Goal: Task Accomplishment & Management: Complete application form

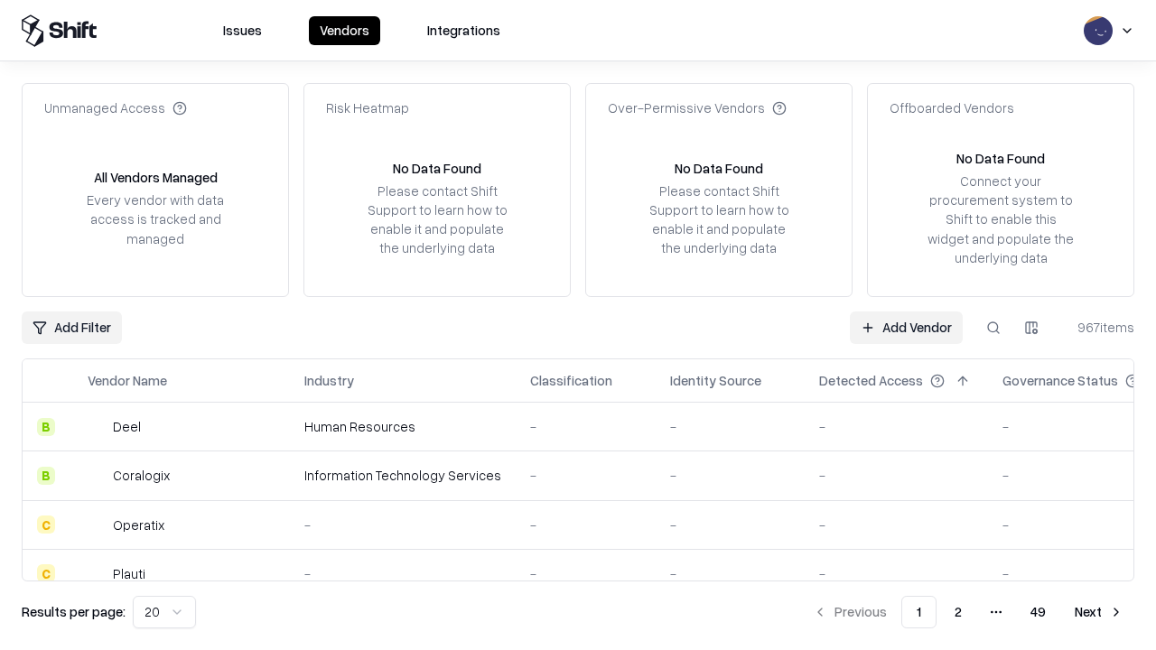
click at [906, 327] on link "Add Vendor" at bounding box center [906, 328] width 113 height 33
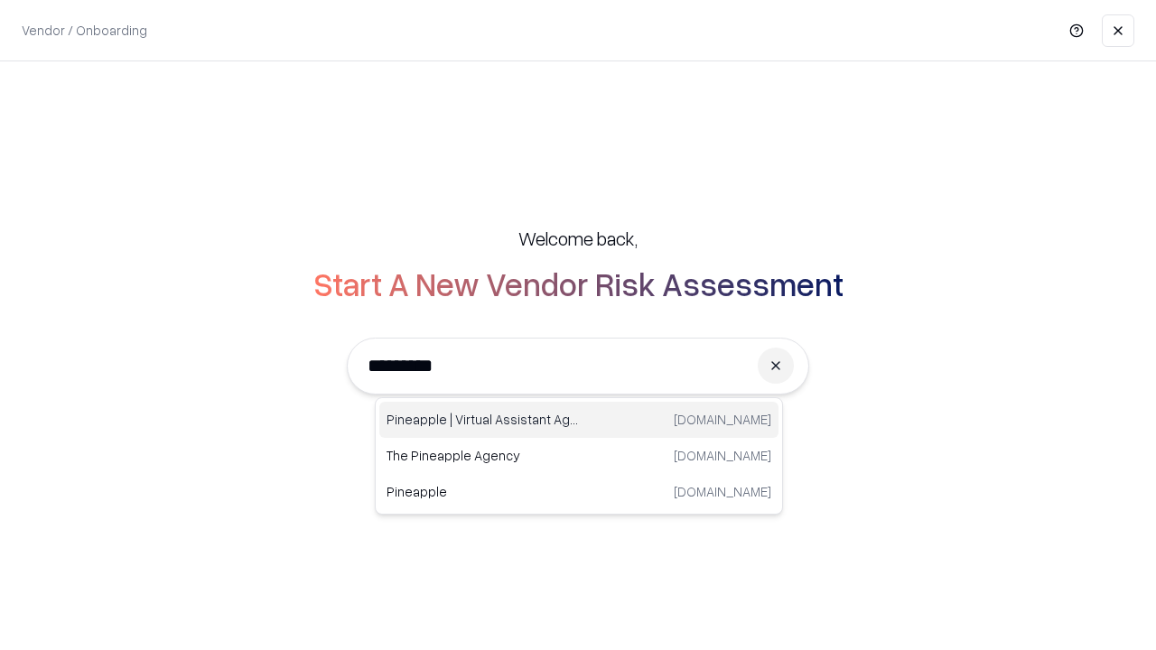
click at [579, 420] on div "Pineapple | Virtual Assistant Agency [DOMAIN_NAME]" at bounding box center [578, 420] width 399 height 36
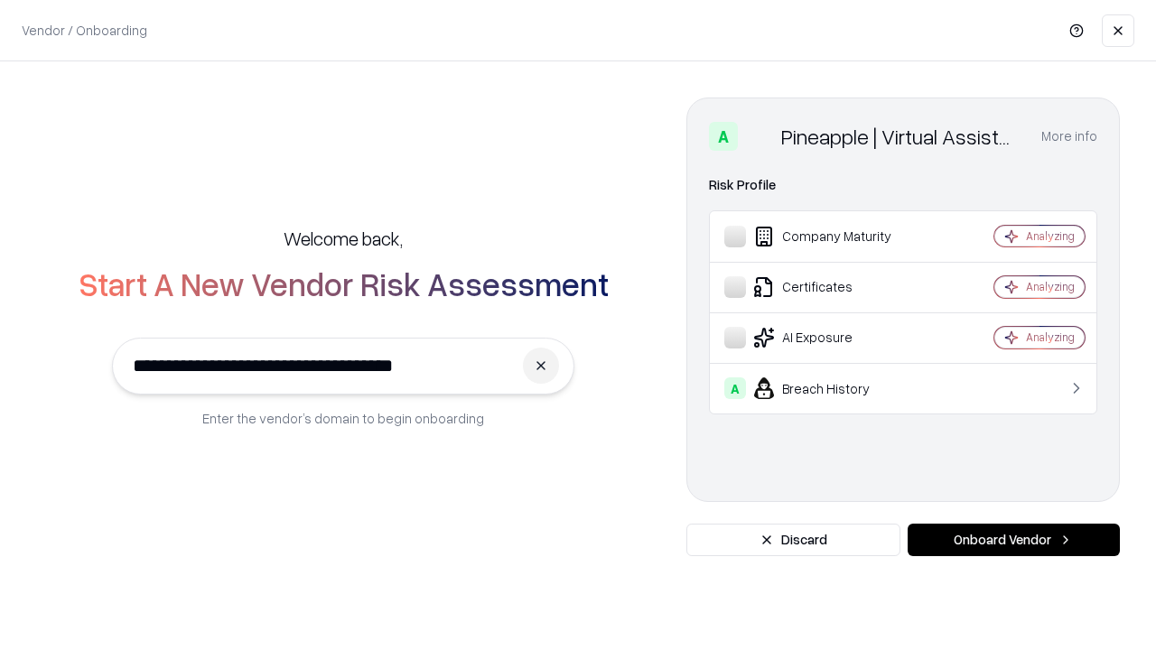
type input "**********"
click at [1013, 540] on button "Onboard Vendor" at bounding box center [1014, 540] width 212 height 33
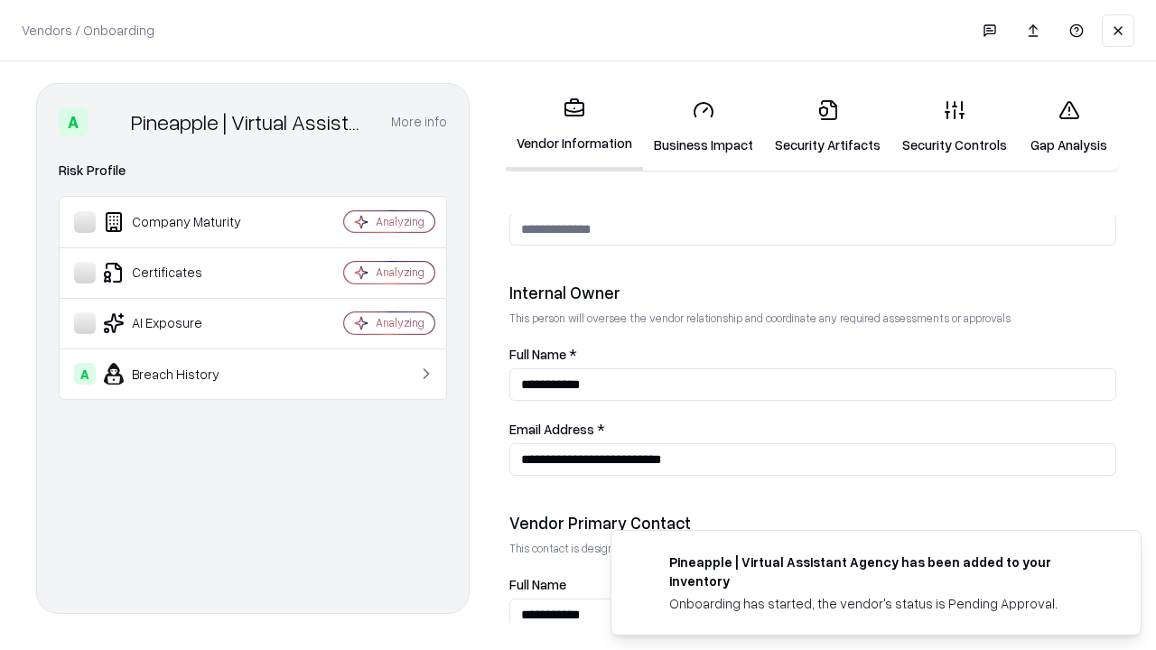
scroll to position [936, 0]
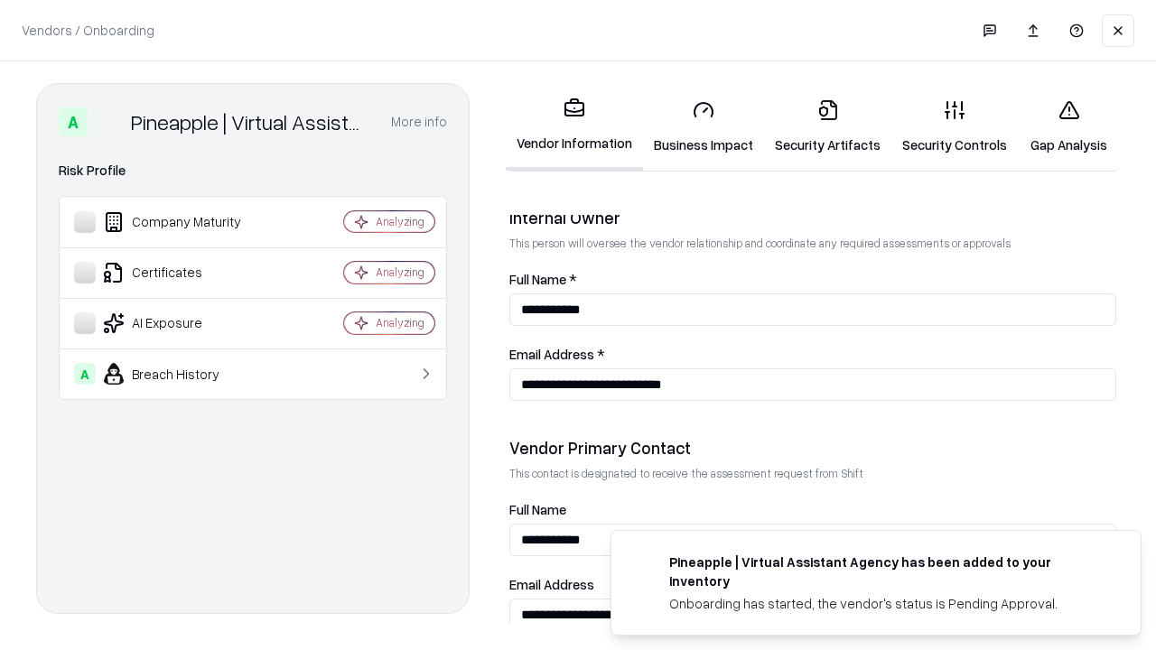
click at [704, 126] on link "Business Impact" at bounding box center [703, 127] width 121 height 84
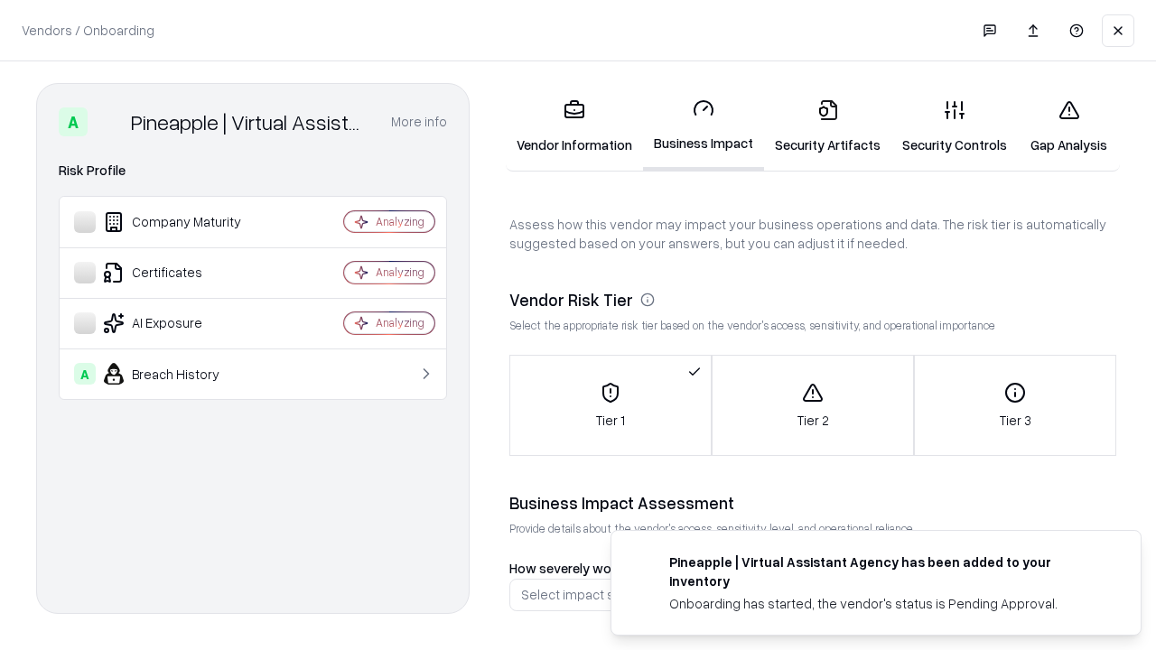
click at [827, 126] on link "Security Artifacts" at bounding box center [827, 127] width 127 height 84
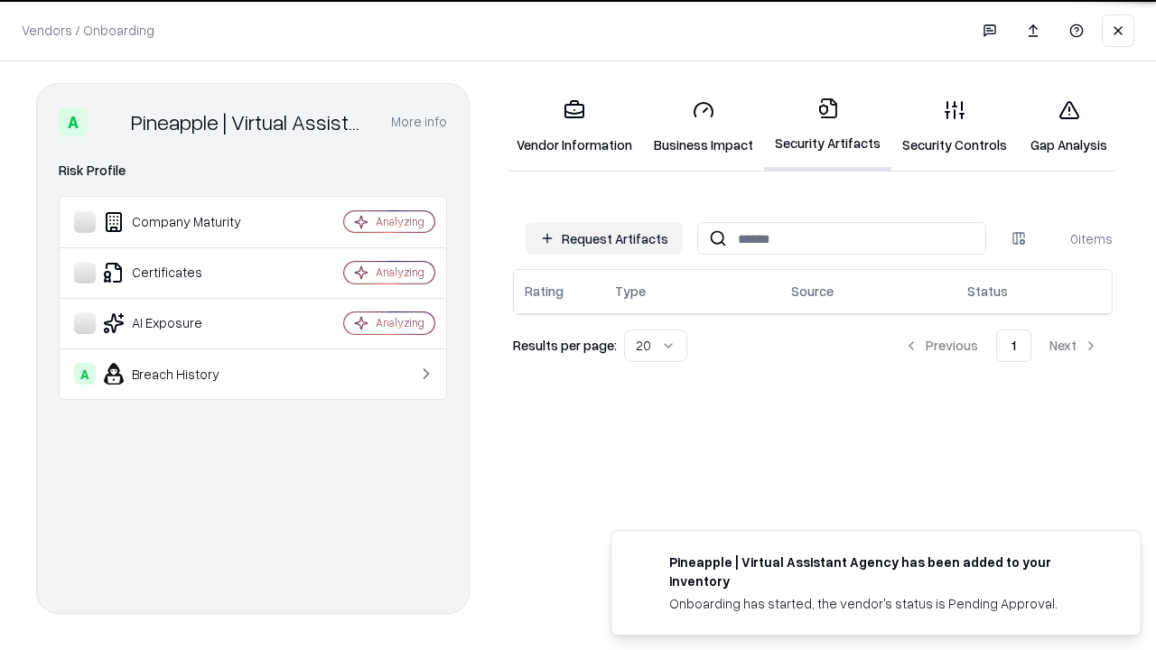
click at [604, 238] on button "Request Artifacts" at bounding box center [604, 238] width 157 height 33
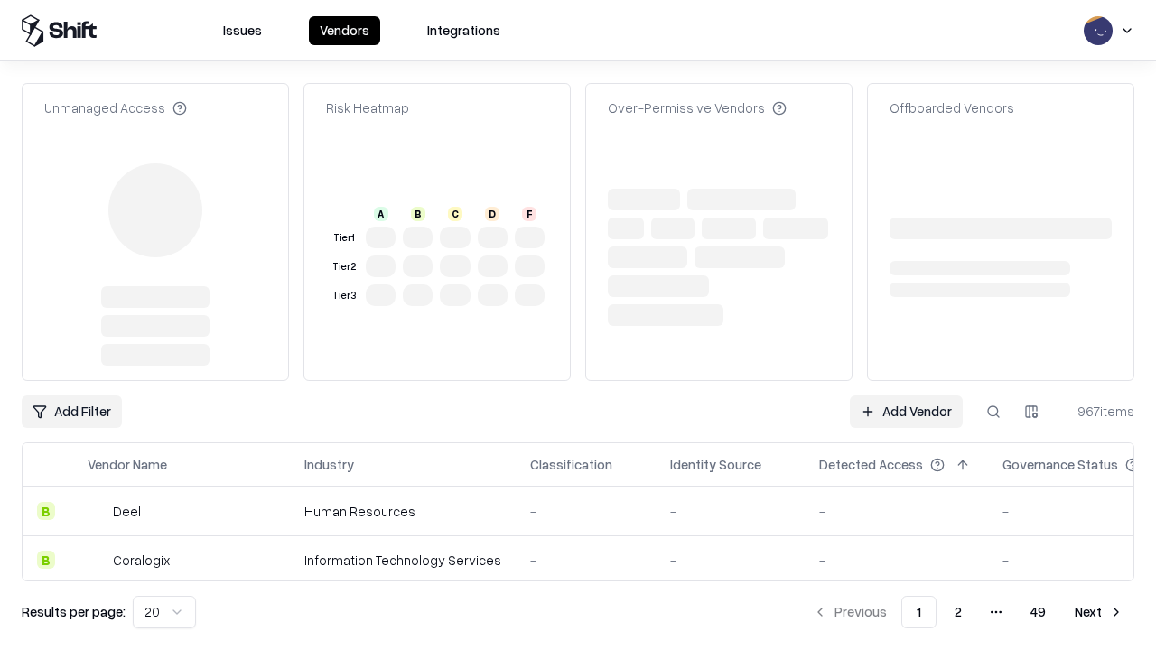
click at [906, 396] on link "Add Vendor" at bounding box center [906, 412] width 113 height 33
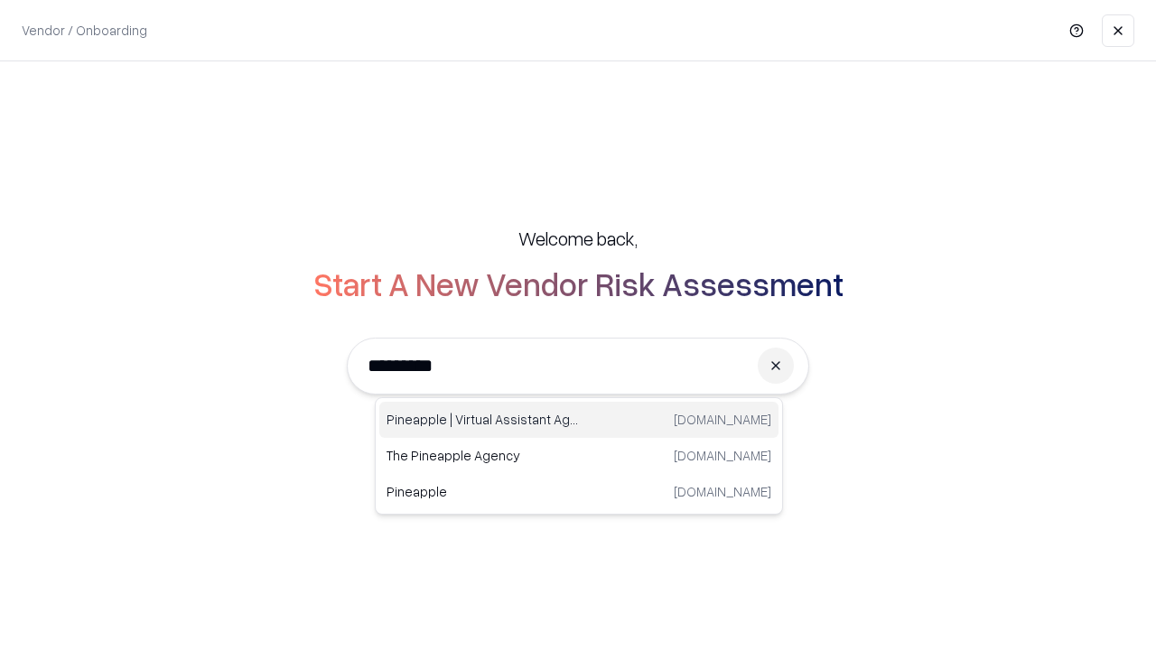
click at [579, 420] on div "Pineapple | Virtual Assistant Agency [DOMAIN_NAME]" at bounding box center [578, 420] width 399 height 36
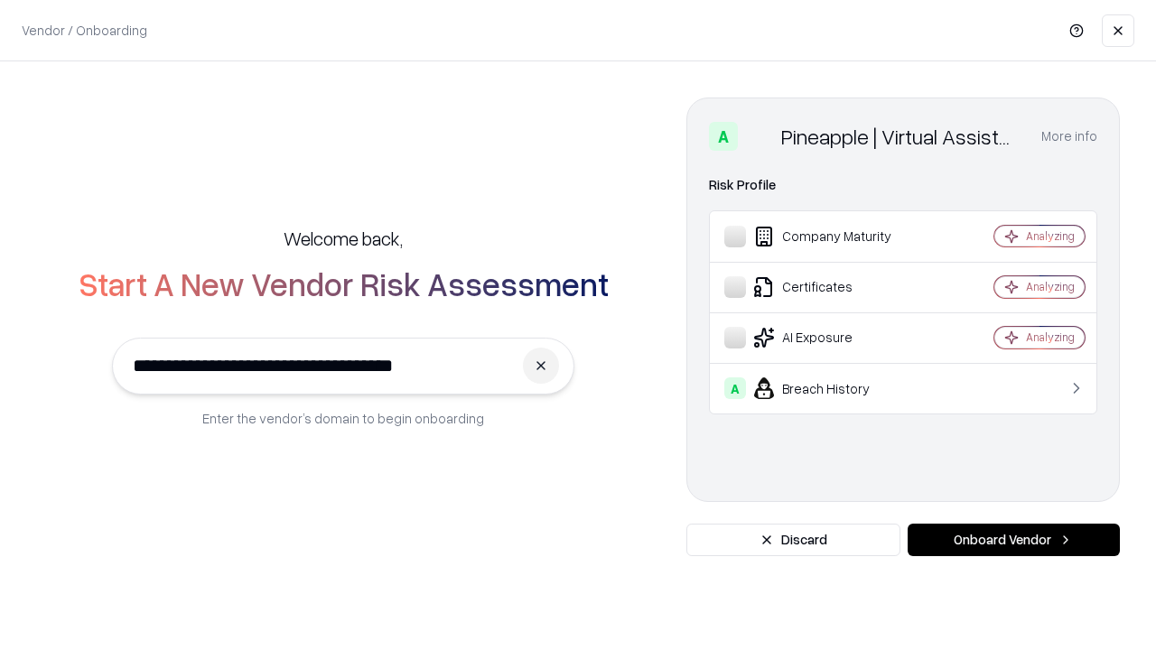
type input "**********"
click at [1013, 540] on button "Onboard Vendor" at bounding box center [1014, 540] width 212 height 33
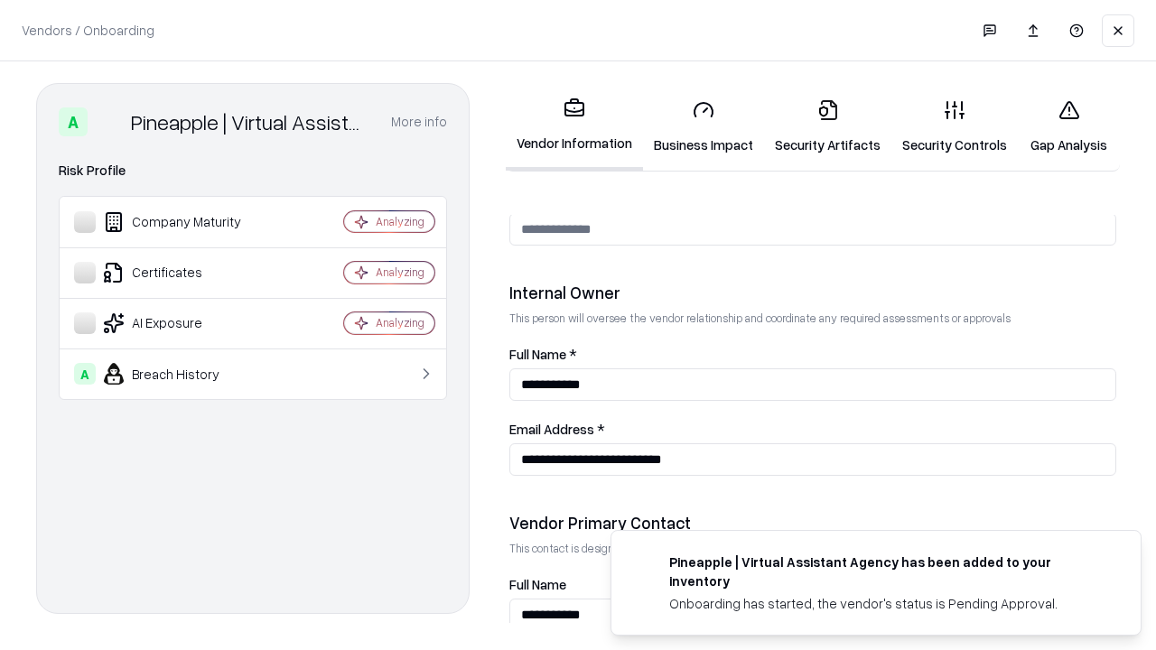
scroll to position [936, 0]
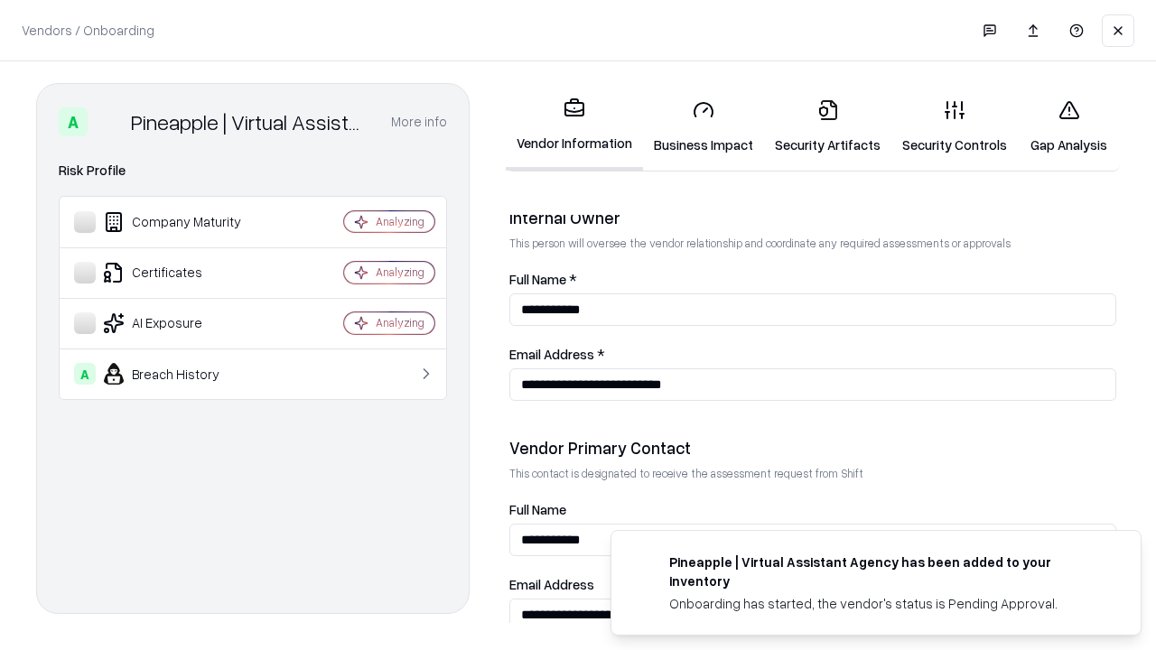
click at [1069, 126] on link "Gap Analysis" at bounding box center [1069, 127] width 102 height 84
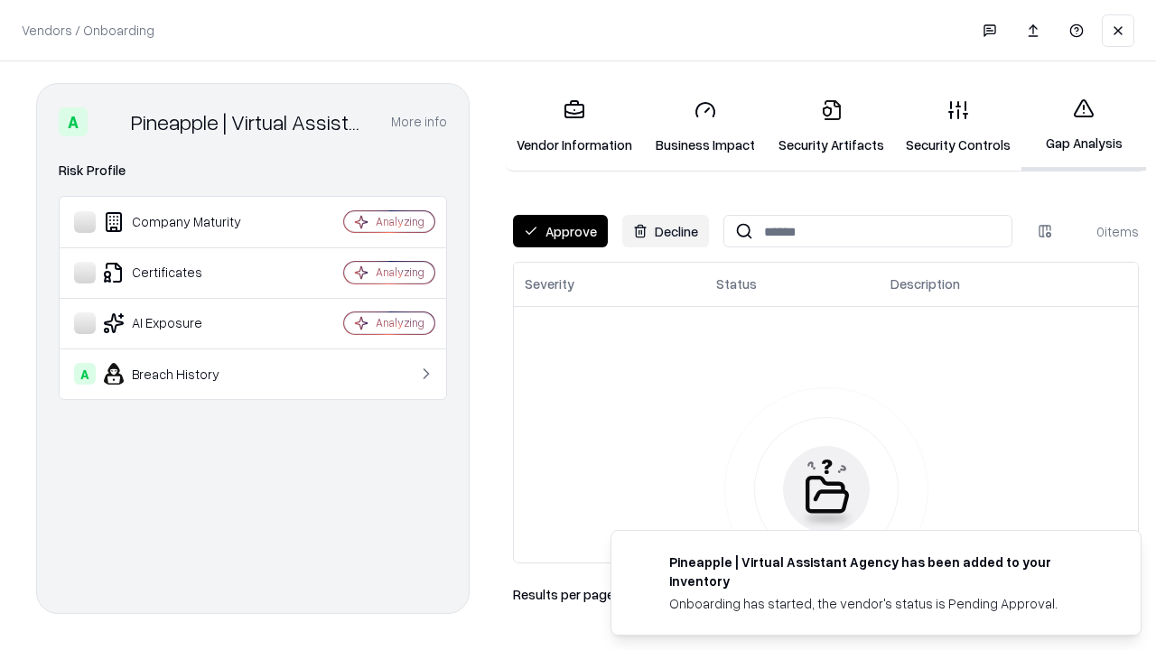
click at [560, 231] on button "Approve" at bounding box center [560, 231] width 95 height 33
